Goal: Task Accomplishment & Management: Complete application form

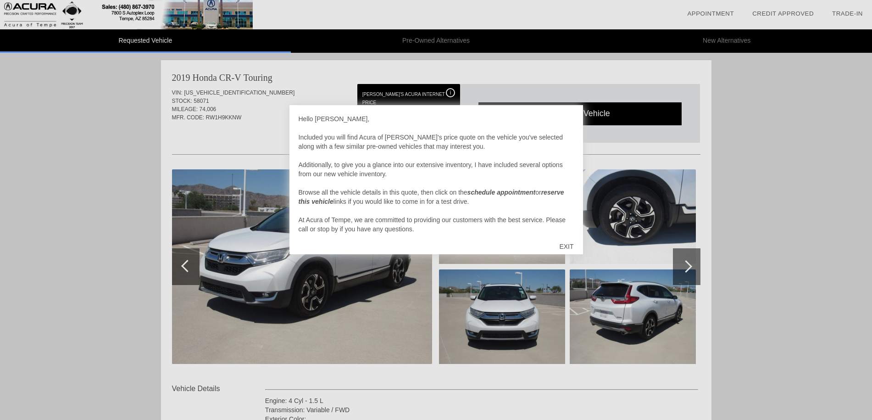
click at [567, 247] on div "EXIT" at bounding box center [566, 247] width 33 height 28
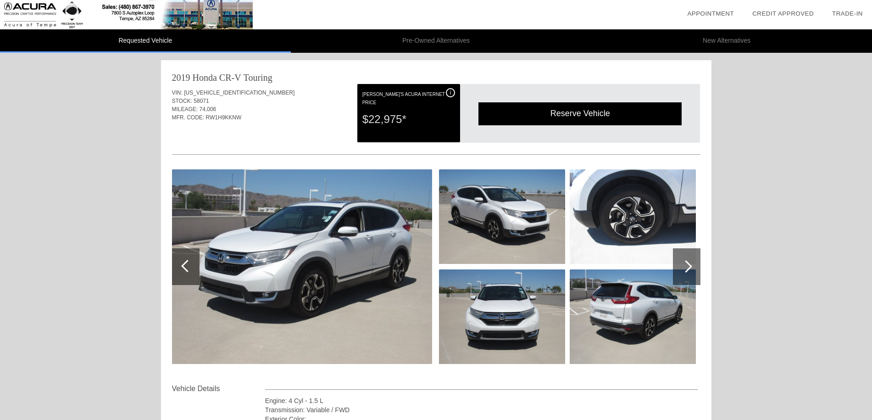
click at [694, 266] on div at bounding box center [687, 266] width 28 height 37
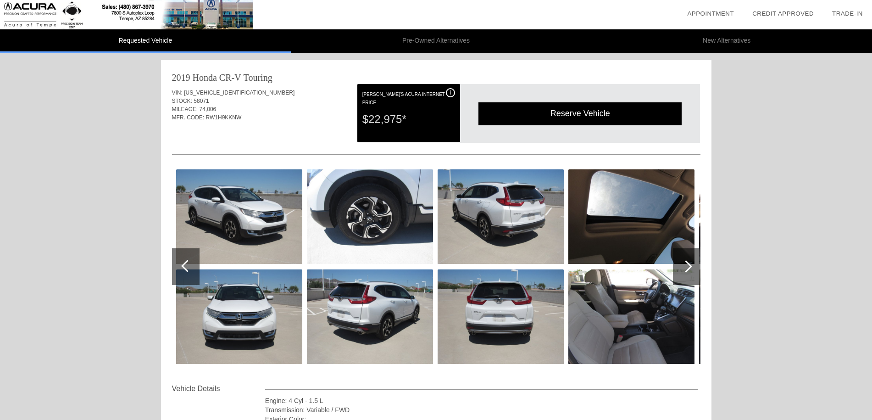
click at [691, 266] on div at bounding box center [686, 266] width 12 height 12
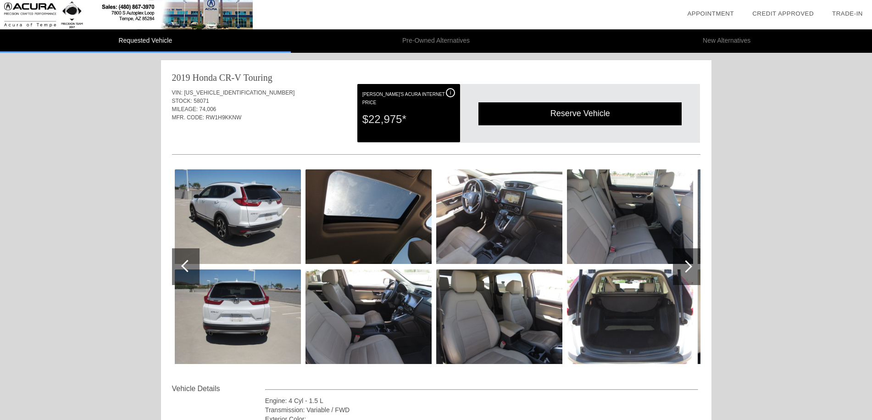
click at [691, 266] on div at bounding box center [686, 266] width 12 height 12
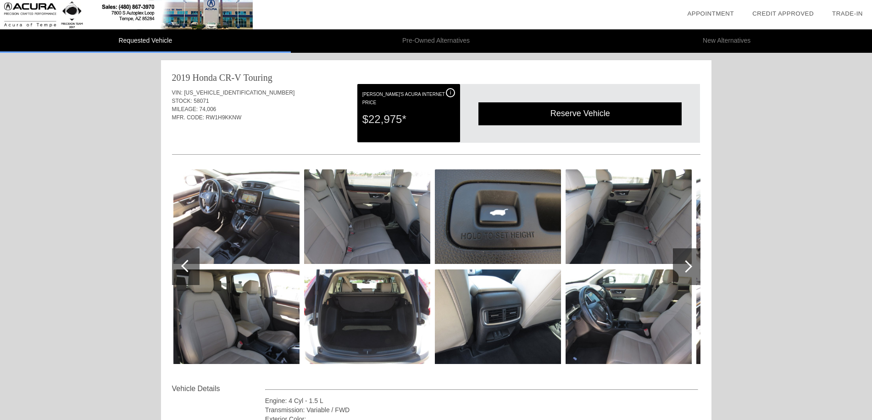
click at [691, 266] on div at bounding box center [686, 266] width 12 height 12
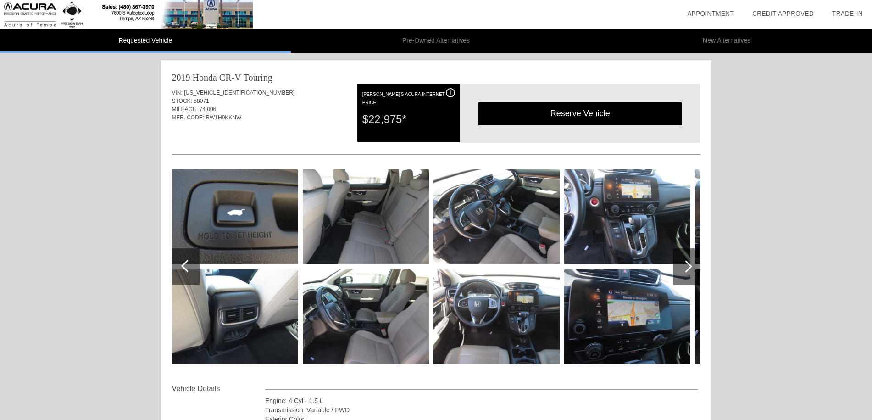
click at [691, 266] on div at bounding box center [686, 266] width 12 height 12
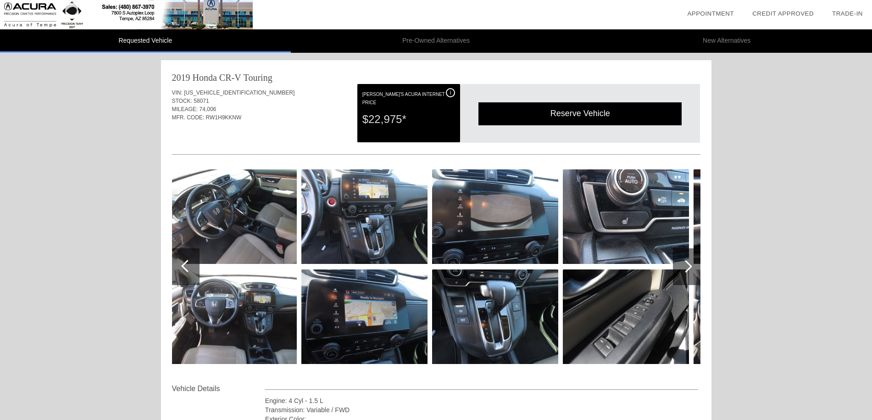
click at [691, 266] on div at bounding box center [686, 266] width 12 height 12
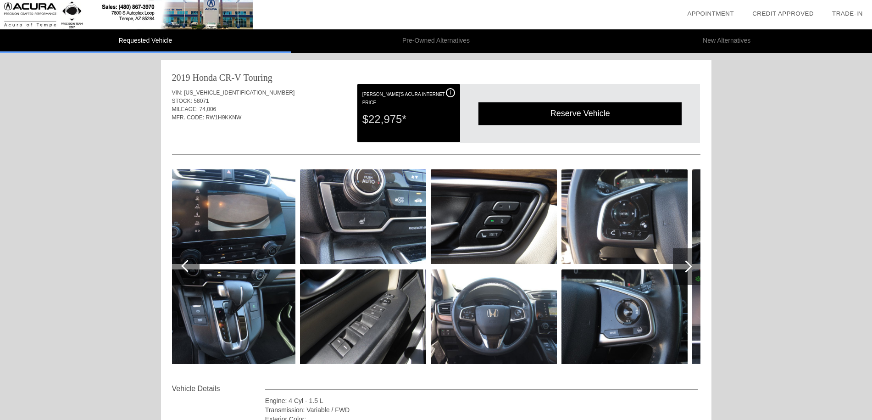
click at [691, 266] on div at bounding box center [686, 266] width 12 height 12
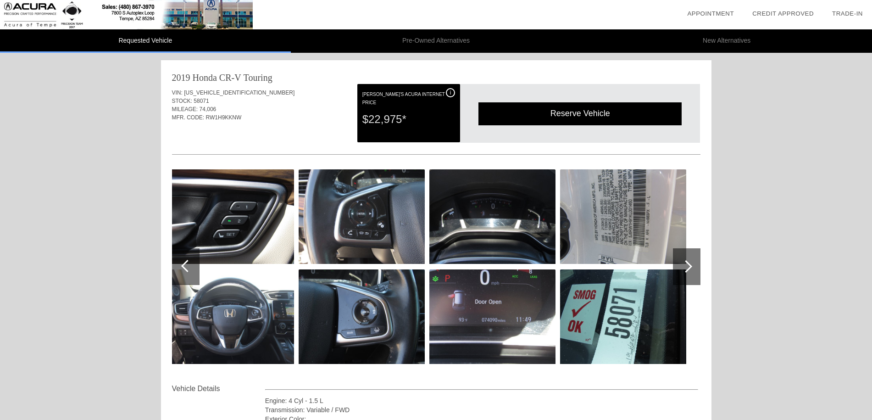
click at [691, 266] on div at bounding box center [686, 266] width 12 height 12
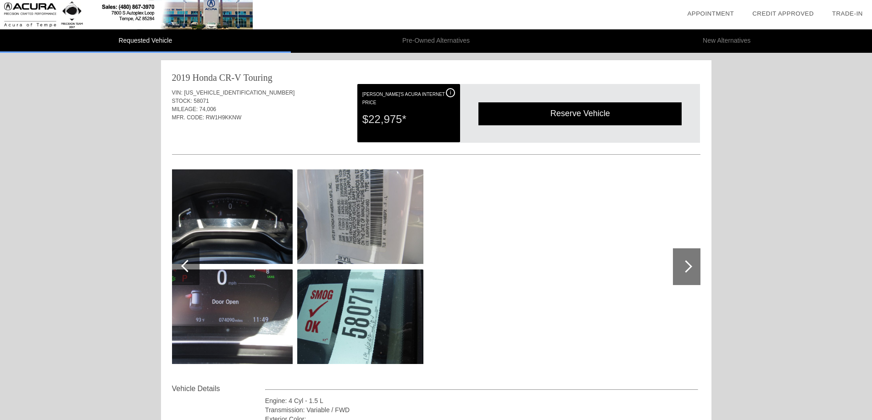
click at [691, 266] on div at bounding box center [686, 266] width 12 height 12
click at [255, 317] on img at bounding box center [230, 316] width 126 height 95
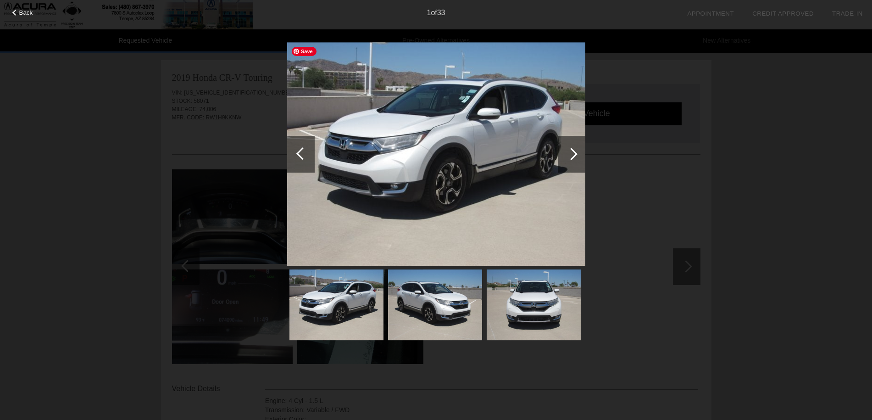
click at [574, 152] on div at bounding box center [571, 154] width 12 height 12
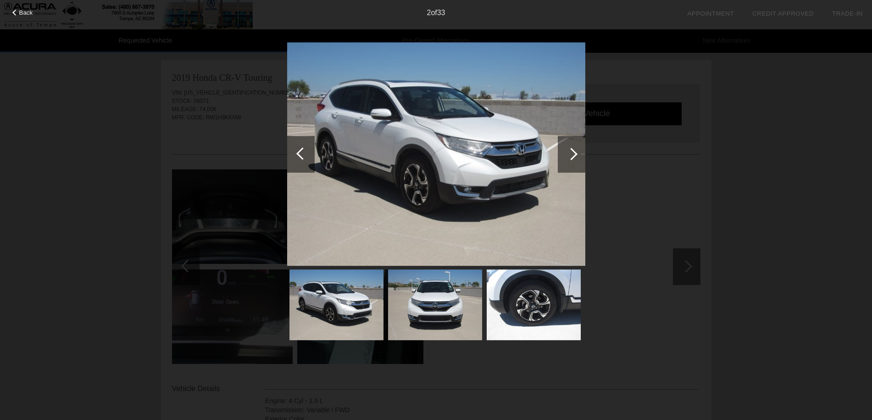
click at [574, 152] on div at bounding box center [571, 154] width 12 height 12
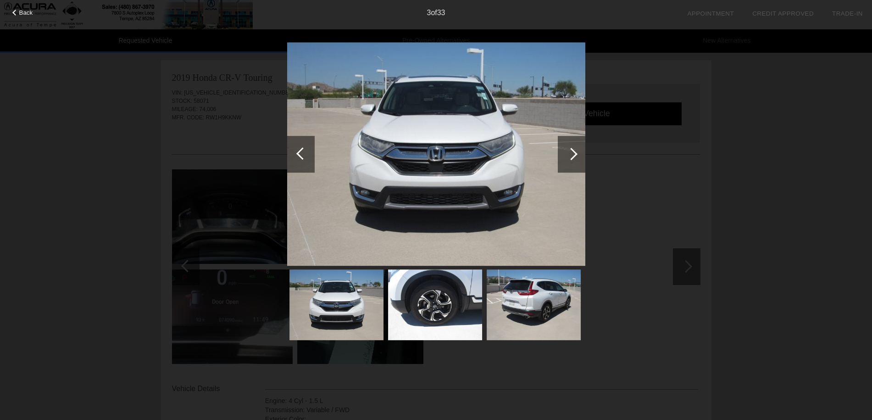
click at [574, 152] on div at bounding box center [571, 154] width 12 height 12
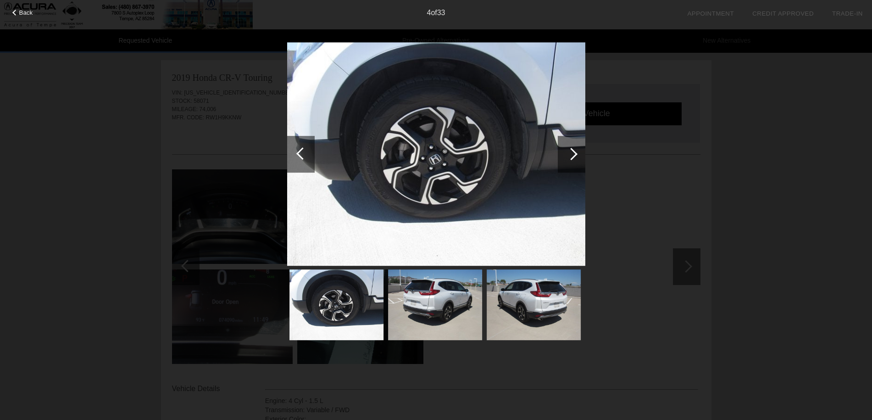
click at [574, 152] on div at bounding box center [571, 154] width 12 height 12
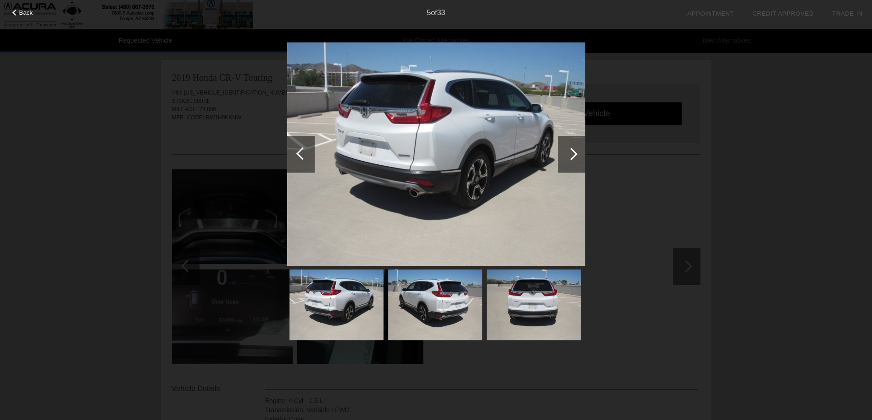
click at [574, 152] on div at bounding box center [571, 154] width 12 height 12
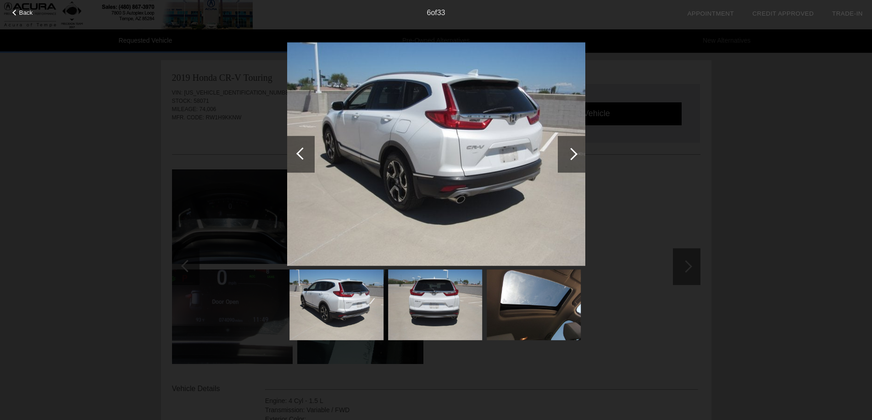
click at [574, 152] on div at bounding box center [571, 154] width 12 height 12
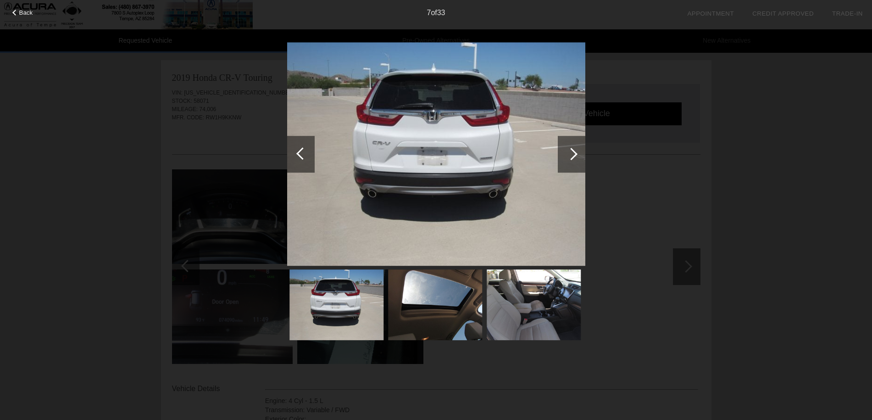
click at [574, 152] on div at bounding box center [571, 154] width 12 height 12
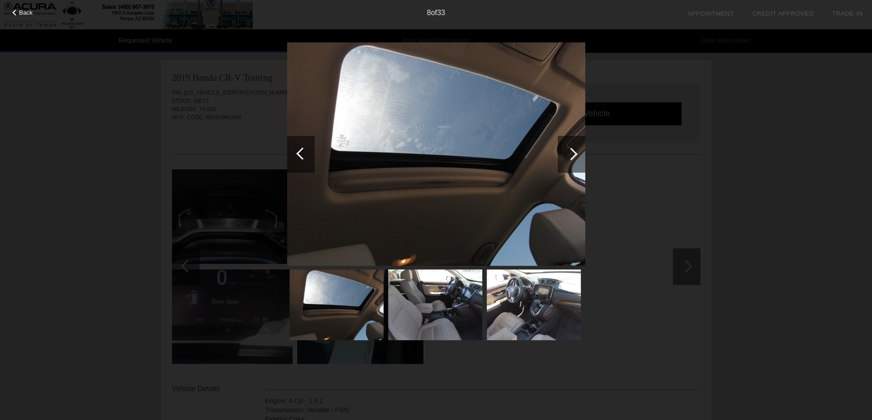
click at [574, 154] on div at bounding box center [571, 154] width 12 height 12
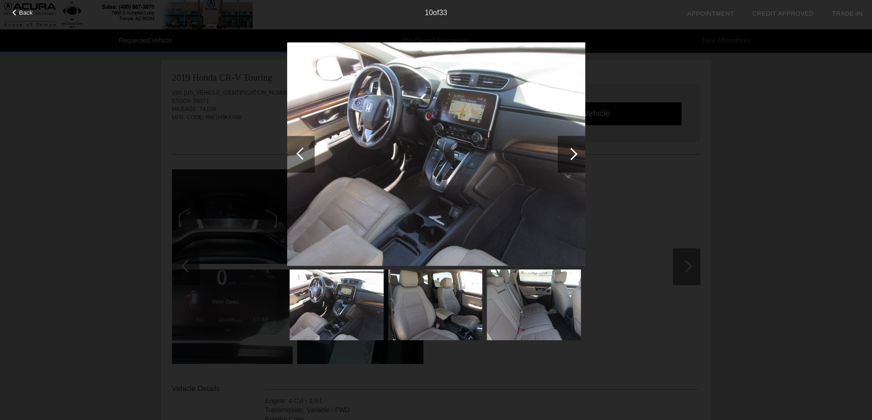
click at [574, 154] on div at bounding box center [571, 154] width 12 height 12
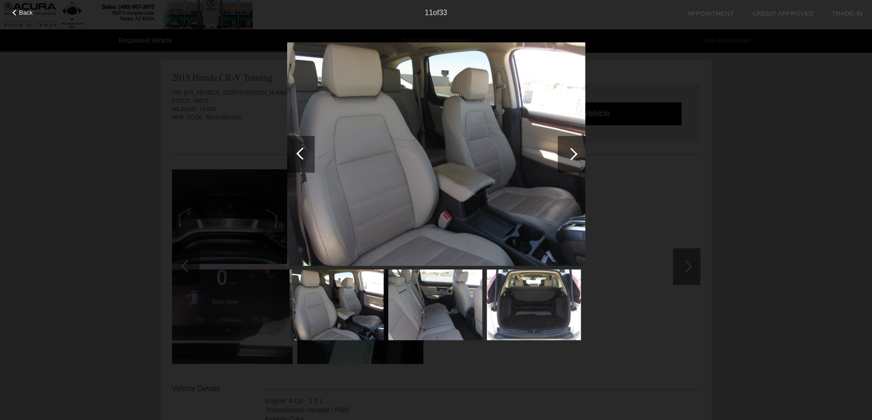
click at [574, 154] on div at bounding box center [571, 154] width 12 height 12
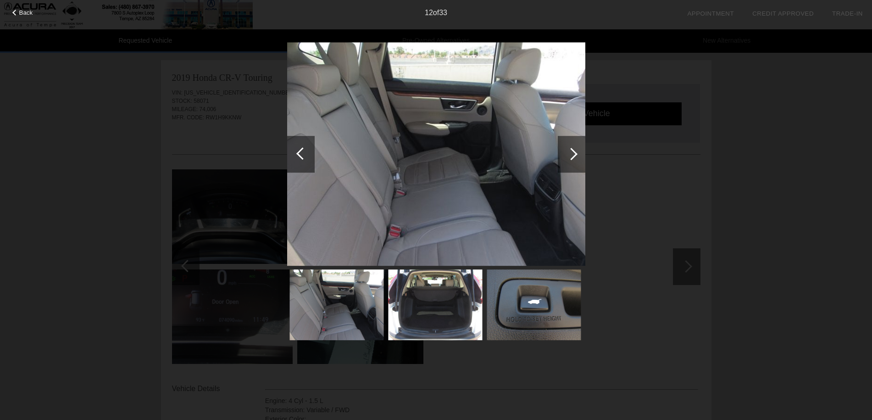
click at [574, 154] on div at bounding box center [571, 154] width 12 height 12
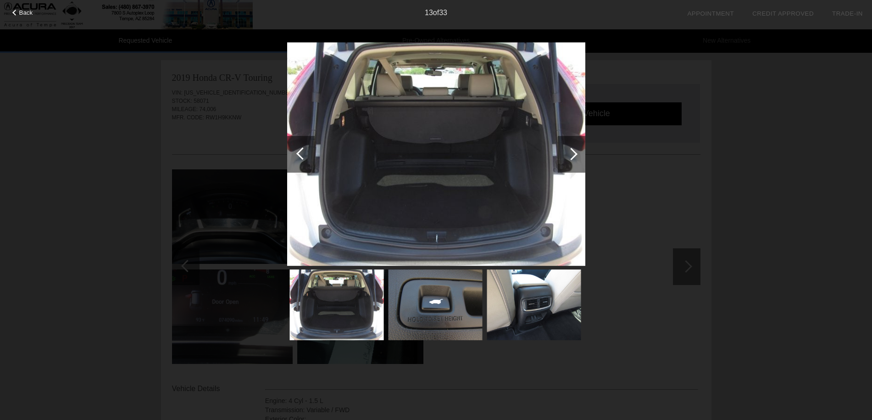
click at [574, 154] on div at bounding box center [571, 154] width 12 height 12
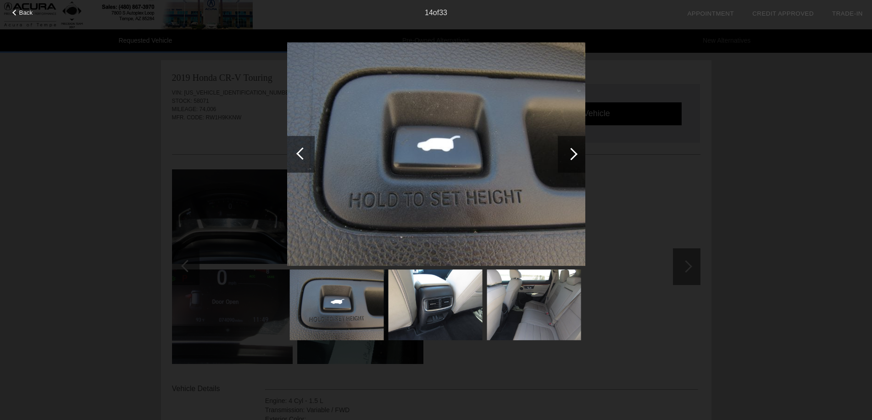
click at [574, 154] on div at bounding box center [571, 154] width 12 height 12
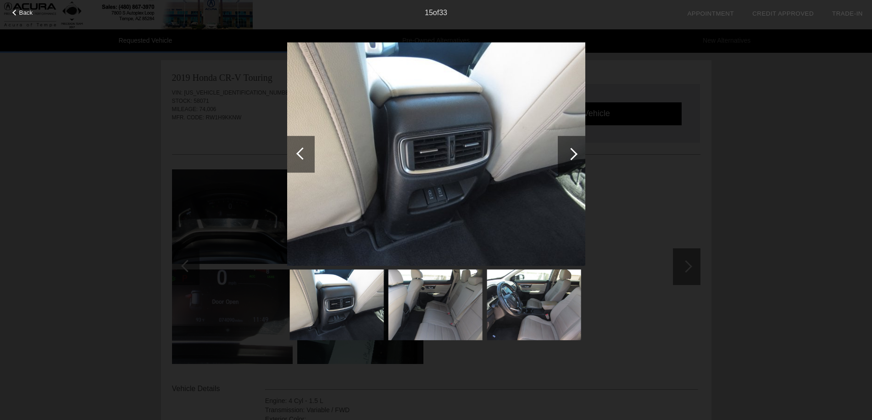
click at [574, 154] on div at bounding box center [571, 154] width 12 height 12
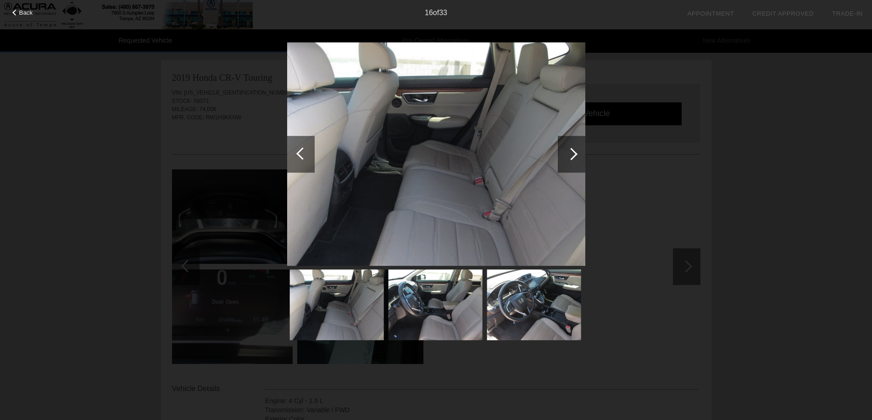
click at [574, 154] on div at bounding box center [571, 154] width 12 height 12
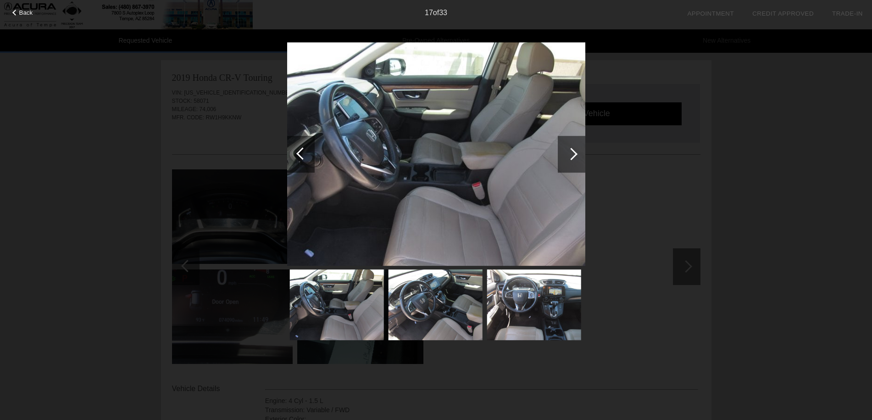
click at [574, 156] on div at bounding box center [571, 154] width 12 height 12
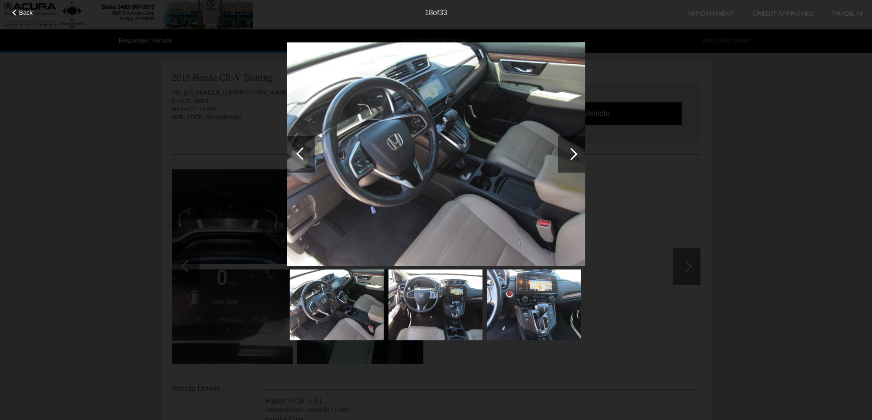
click at [574, 156] on div at bounding box center [571, 154] width 12 height 12
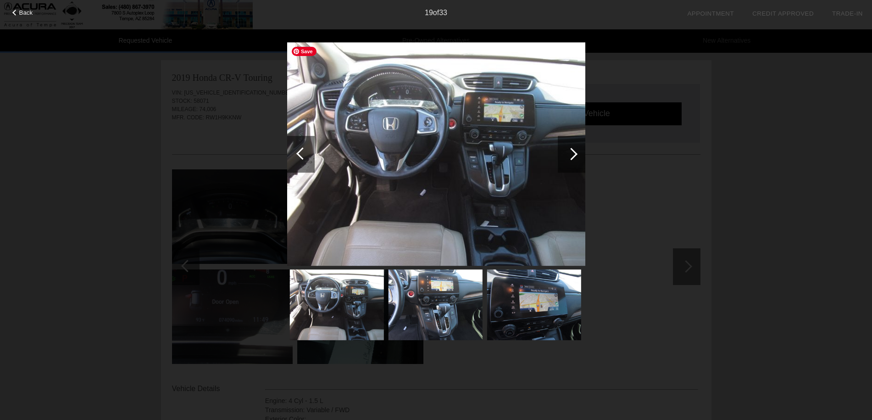
click at [507, 174] on img at bounding box center [436, 154] width 298 height 224
